Goal: Find specific page/section: Find specific page/section

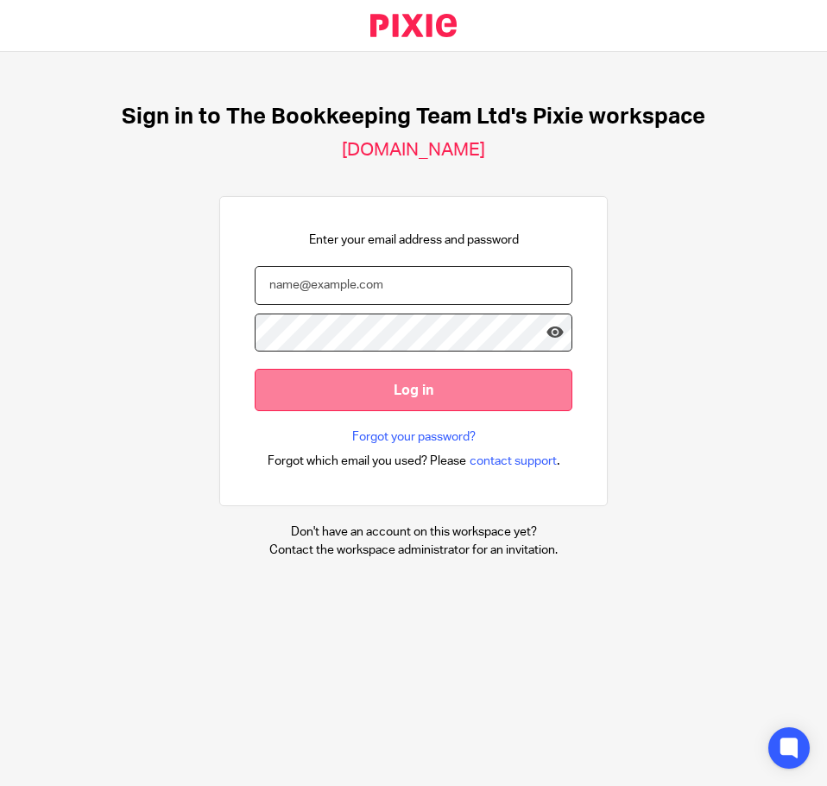
type input "Kristine@thebookkeepingteam.co.uk"
click at [388, 390] on input "Log in" at bounding box center [414, 390] width 318 height 42
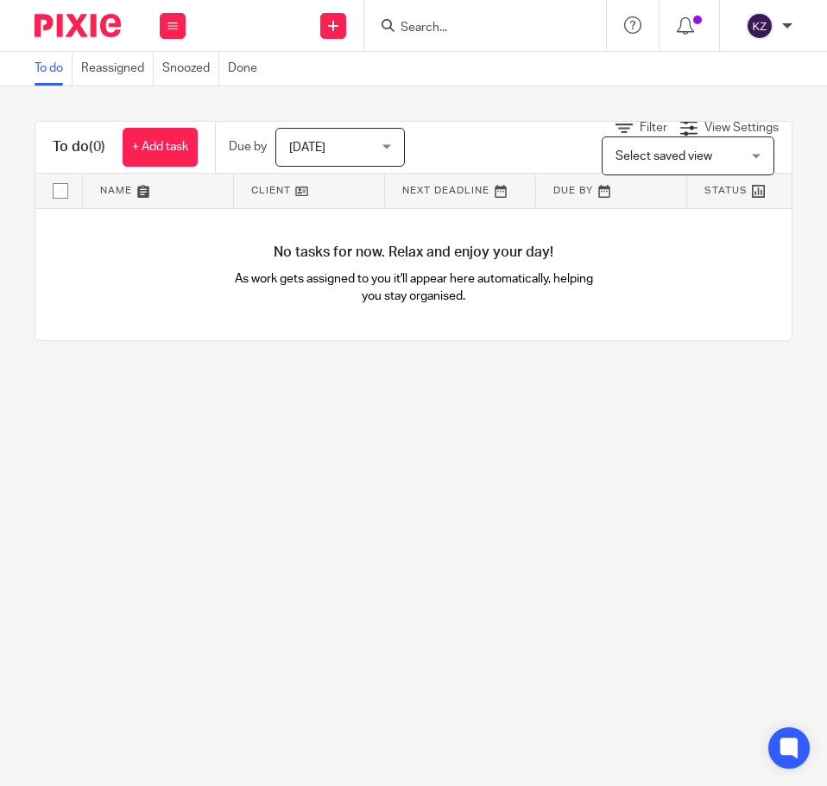
click at [432, 22] on input "Search" at bounding box center [476, 29] width 155 height 16
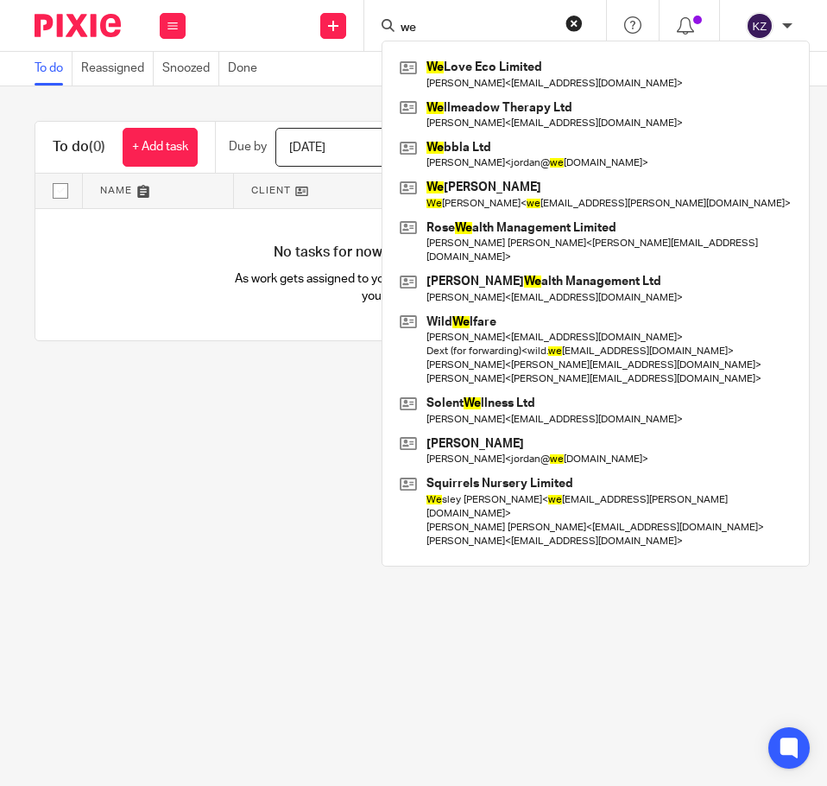
drag, startPoint x: 446, startPoint y: 16, endPoint x: 403, endPoint y: 13, distance: 43.3
click at [403, 13] on div "we We Love Eco Limited Ben Sowton < ben@lovecoco.com > We llmeadow Therapy Ltd …" at bounding box center [486, 25] width 242 height 51
click at [432, 26] on input "we" at bounding box center [476, 29] width 155 height 16
drag, startPoint x: 426, startPoint y: 26, endPoint x: 404, endPoint y: 28, distance: 21.7
click at [404, 28] on input "we" at bounding box center [476, 29] width 155 height 16
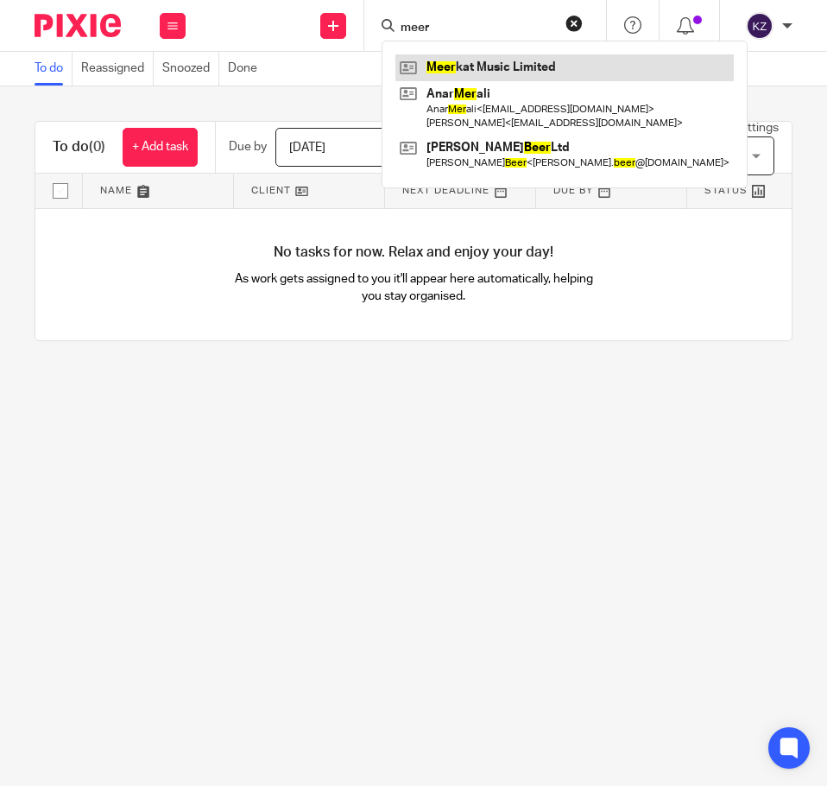
type input "meer"
click at [506, 61] on link at bounding box center [565, 67] width 339 height 26
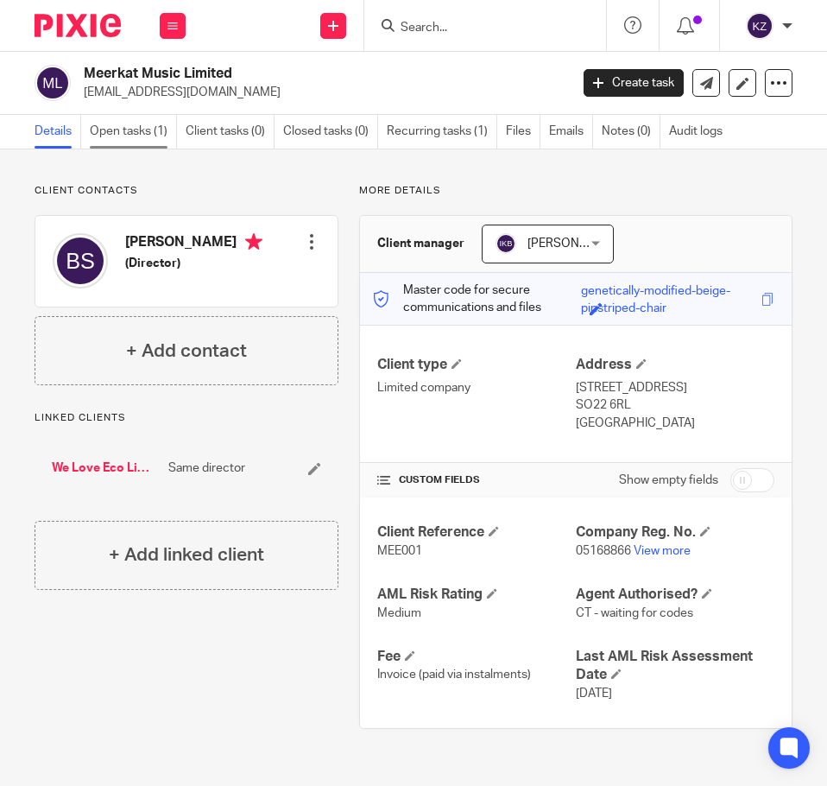
click at [106, 133] on link "Open tasks (1)" at bounding box center [133, 132] width 87 height 34
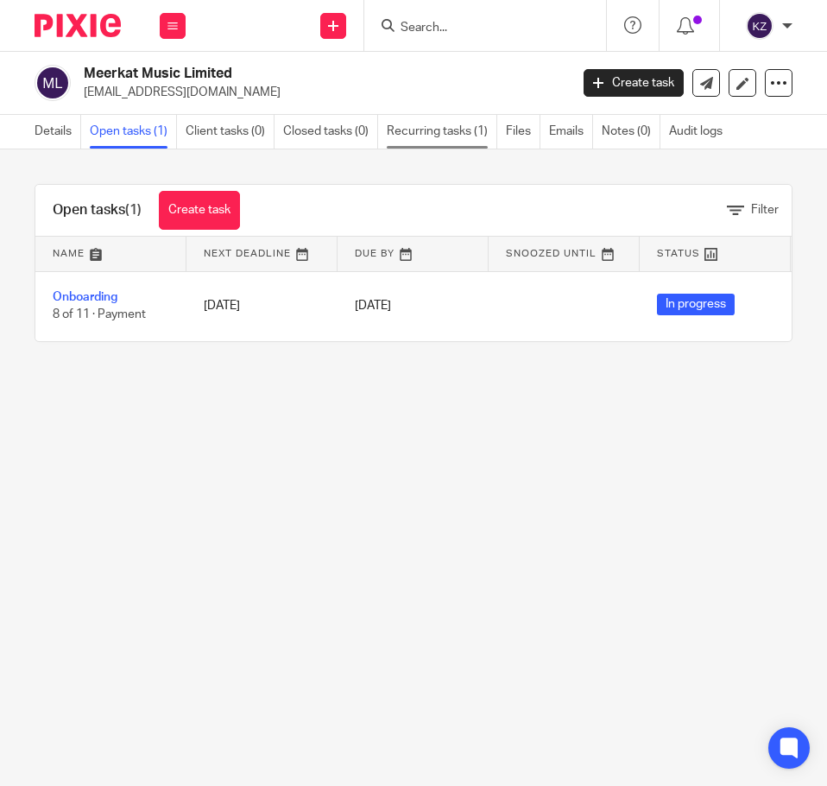
click at [463, 131] on link "Recurring tasks (1)" at bounding box center [442, 132] width 111 height 34
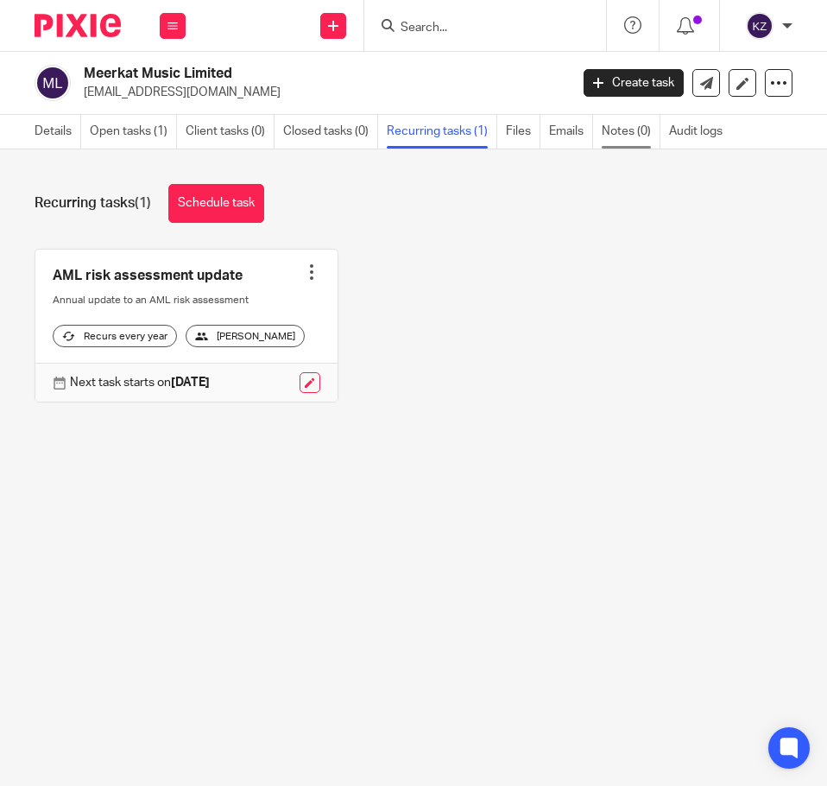
click at [622, 130] on link "Notes (0)" at bounding box center [631, 132] width 59 height 34
